Goal: Use online tool/utility: Utilize a website feature to perform a specific function

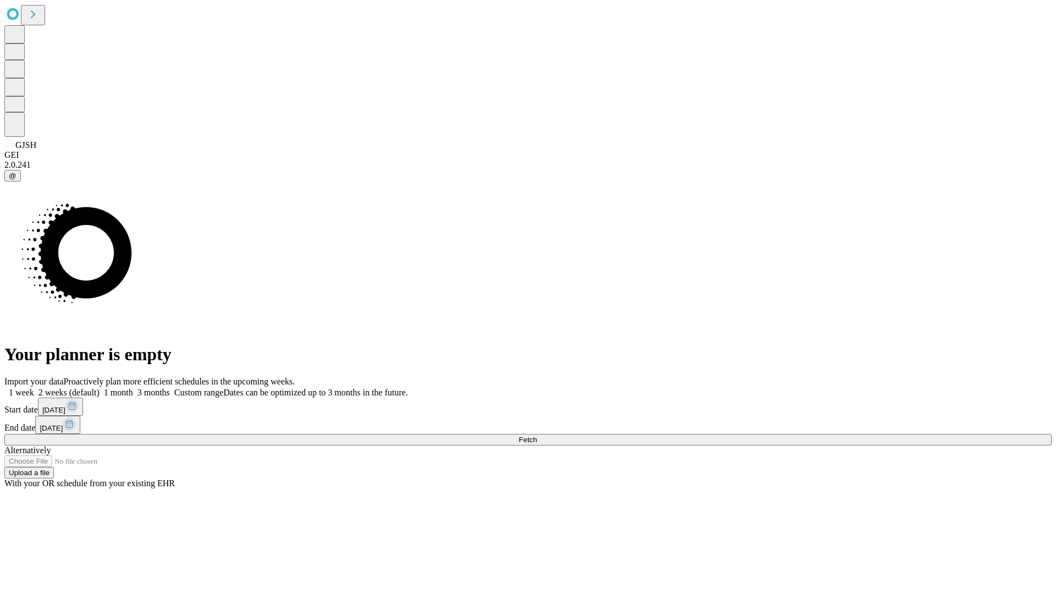
click at [537, 436] on span "Fetch" at bounding box center [528, 440] width 18 height 8
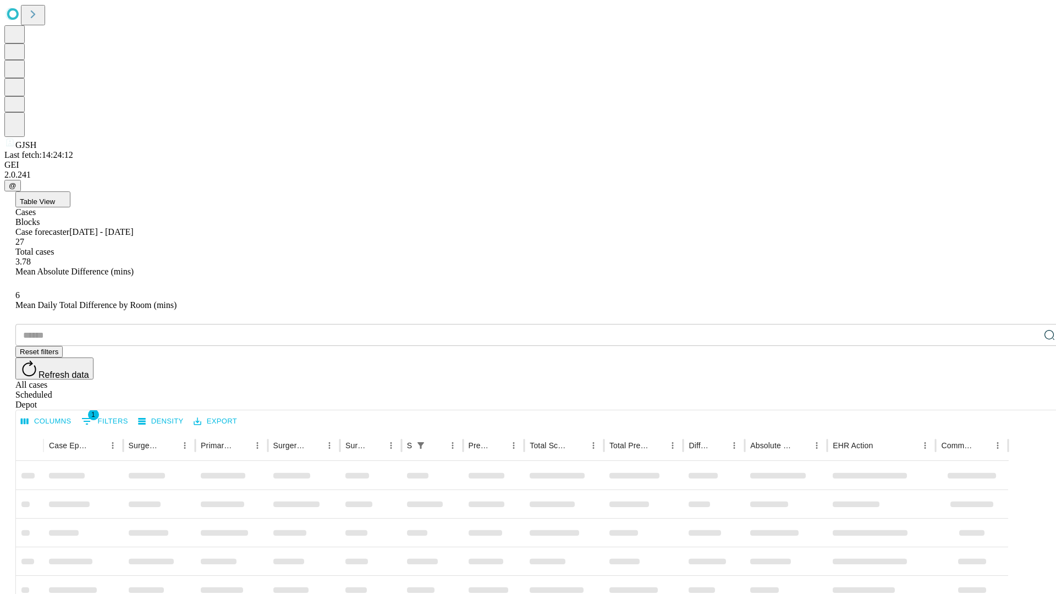
click at [55, 197] on span "Table View" at bounding box center [37, 201] width 35 height 8
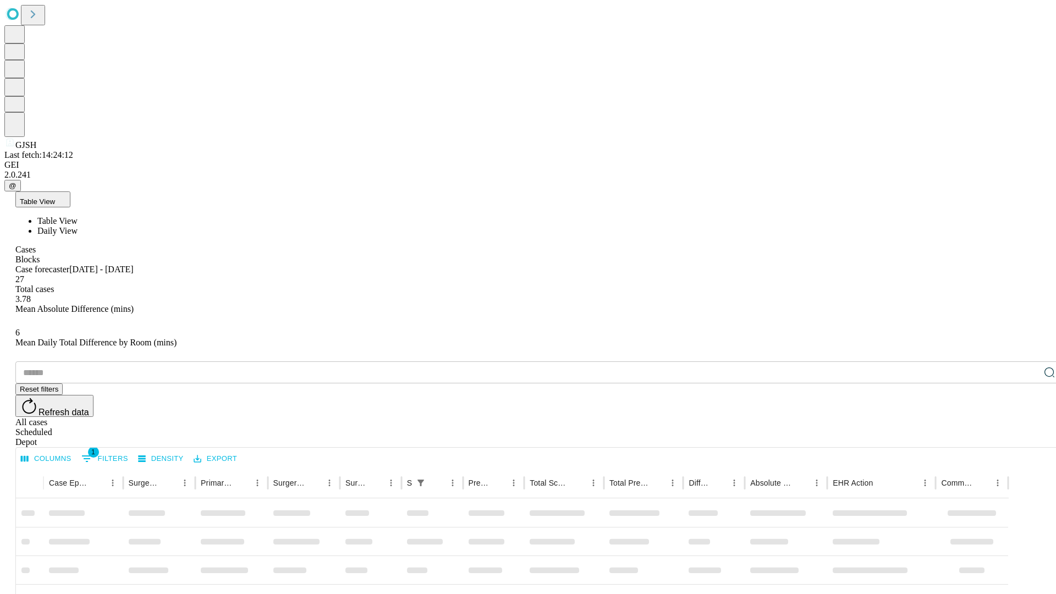
click at [78, 226] on span "Daily View" at bounding box center [57, 230] width 40 height 9
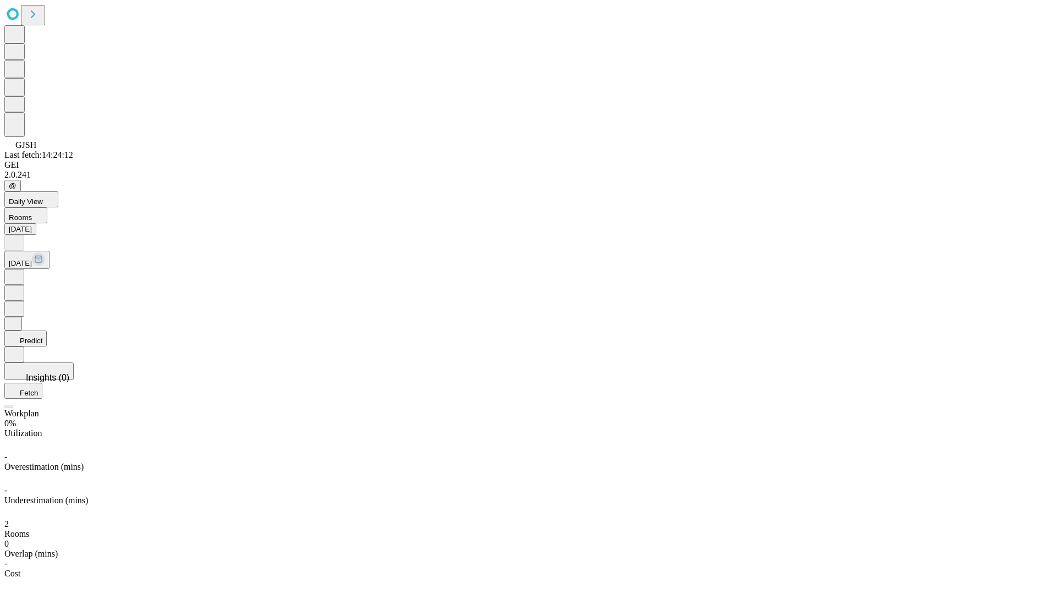
click at [47, 331] on button "Predict" at bounding box center [25, 339] width 42 height 16
